Goal: Use online tool/utility: Utilize a website feature to perform a specific function

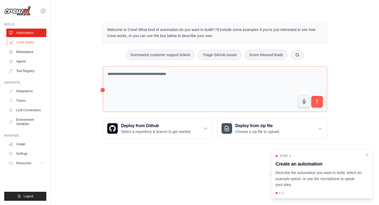
click at [27, 41] on link "Crew Studio" at bounding box center [27, 42] width 40 height 8
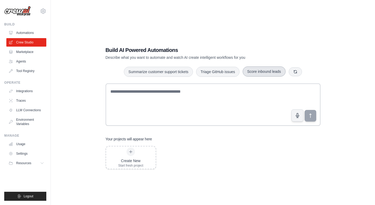
click at [265, 69] on button "Score inbound leads" at bounding box center [264, 71] width 43 height 10
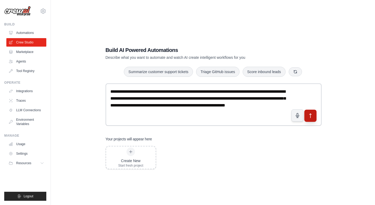
click at [308, 117] on button "submit" at bounding box center [310, 116] width 12 height 12
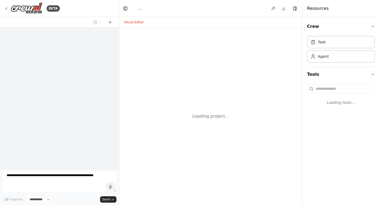
select select "****"
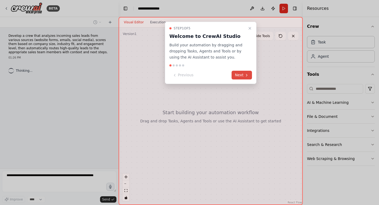
click at [239, 73] on button "Next" at bounding box center [242, 75] width 20 height 9
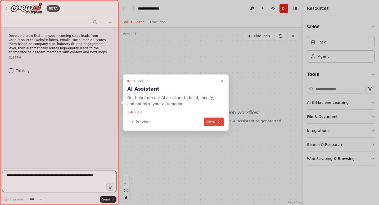
click at [216, 120] on button "Next" at bounding box center [214, 121] width 20 height 9
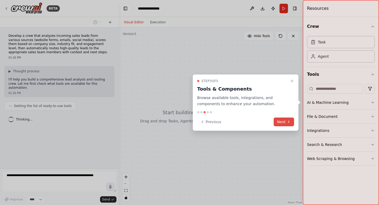
click at [284, 124] on button "Next" at bounding box center [284, 121] width 20 height 9
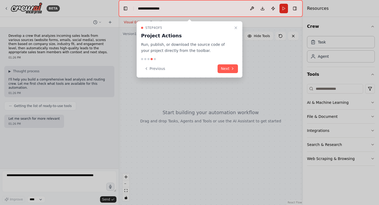
click at [341, 43] on div at bounding box center [189, 102] width 379 height 205
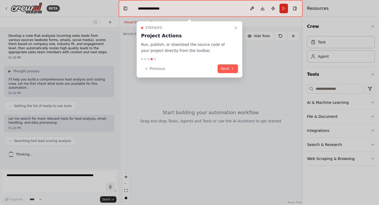
scroll to position [4, 0]
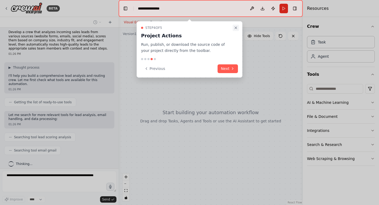
click at [237, 28] on icon "Close walkthrough" at bounding box center [236, 28] width 4 height 4
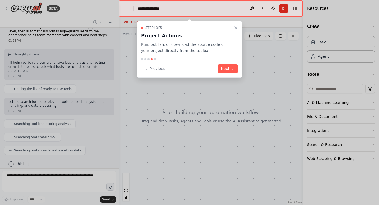
scroll to position [30, 0]
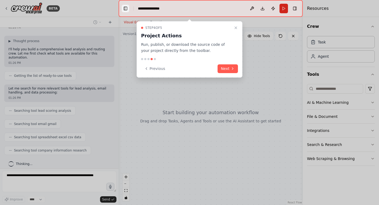
click at [125, 10] on button "Toggle Left Sidebar" at bounding box center [125, 8] width 7 height 7
